Goal: Navigation & Orientation: Find specific page/section

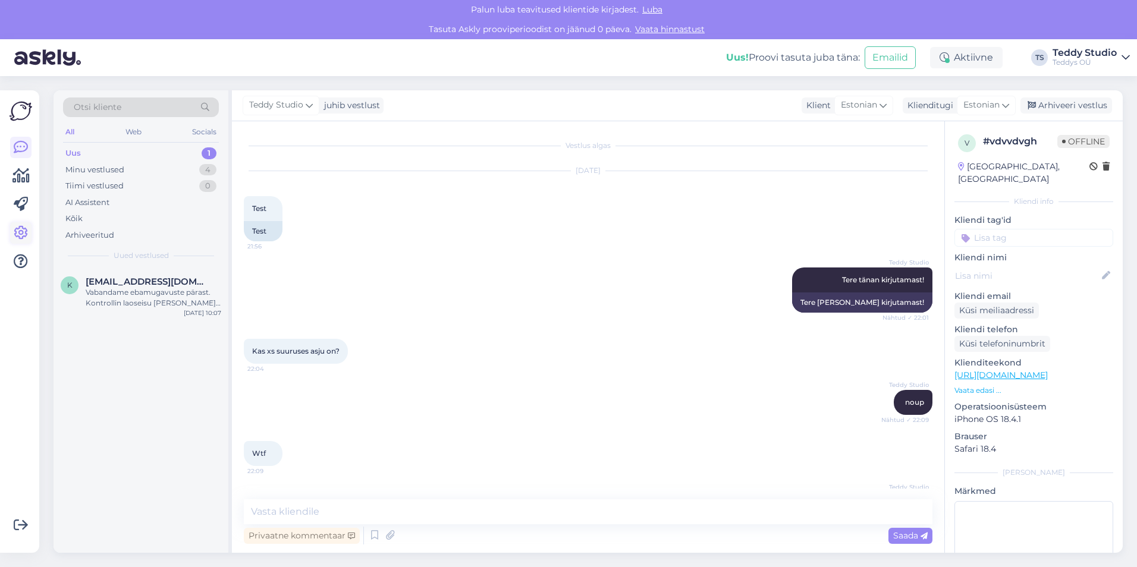
scroll to position [374, 0]
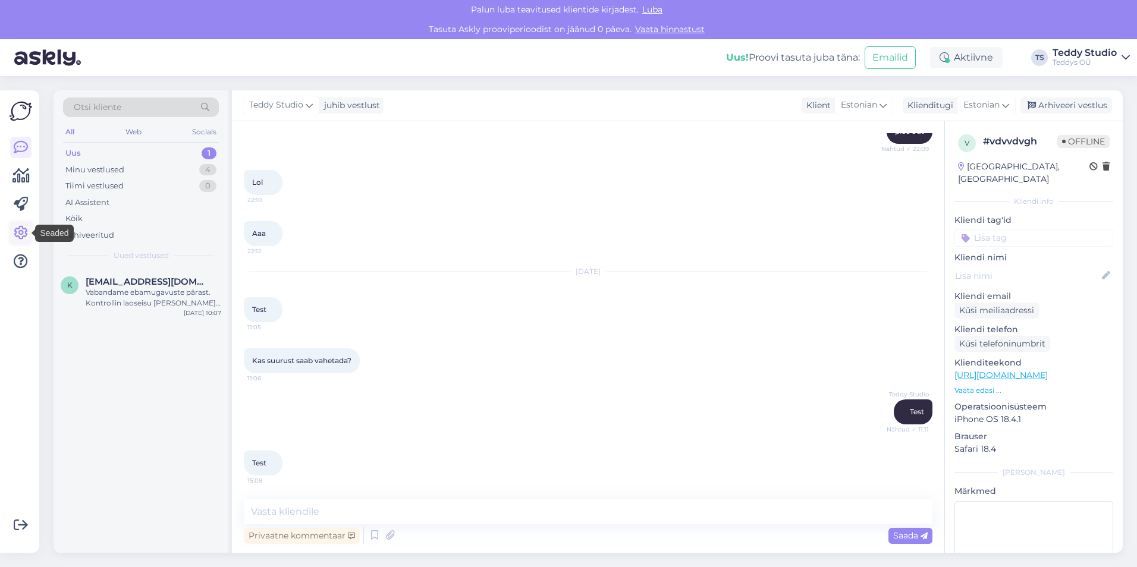
click at [20, 225] on link at bounding box center [20, 232] width 21 height 21
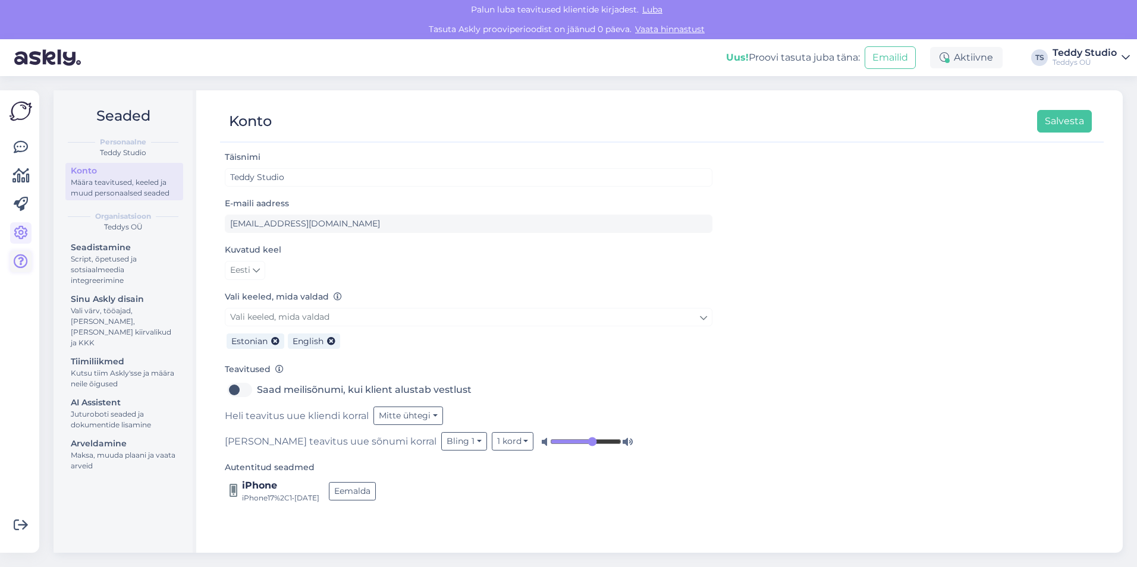
click at [17, 258] on icon at bounding box center [21, 262] width 14 height 14
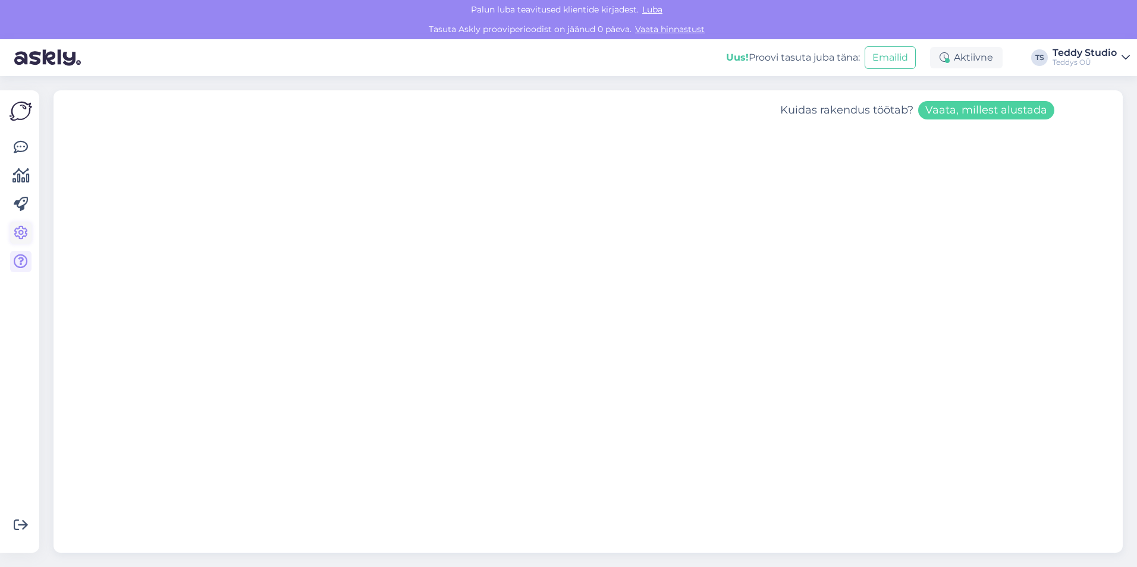
click at [25, 243] on link at bounding box center [20, 232] width 21 height 21
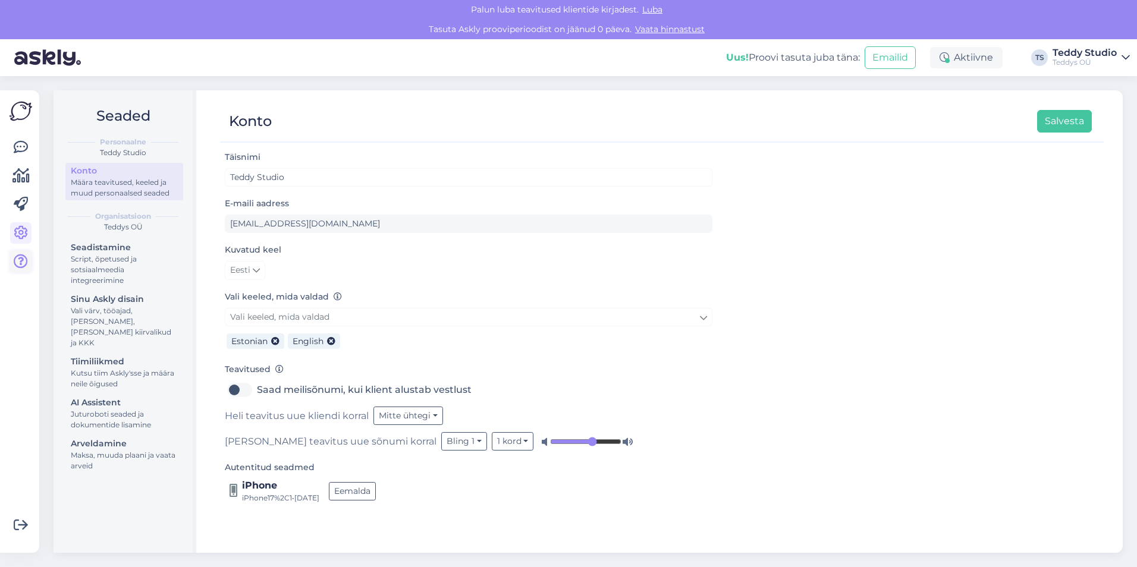
click at [16, 269] on icon at bounding box center [21, 262] width 14 height 14
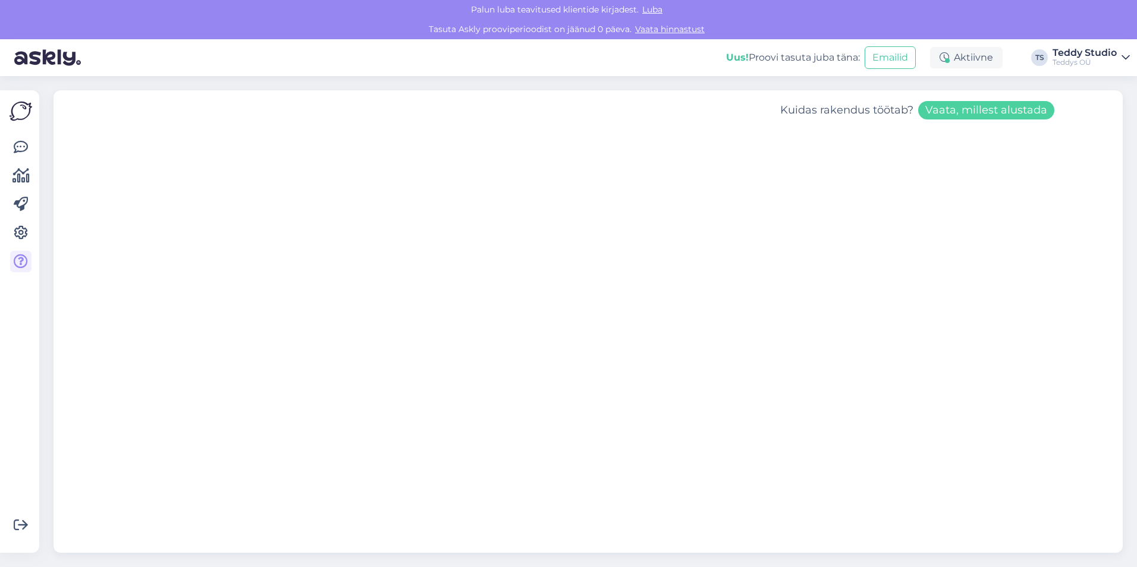
click at [610, 64] on div "Uus! Proovi tasuta [PERSON_NAME]: Emailid Aktiivne TS Teddy Studio Teddys OÜ" at bounding box center [568, 57] width 1137 height 37
